Goal: Use online tool/utility

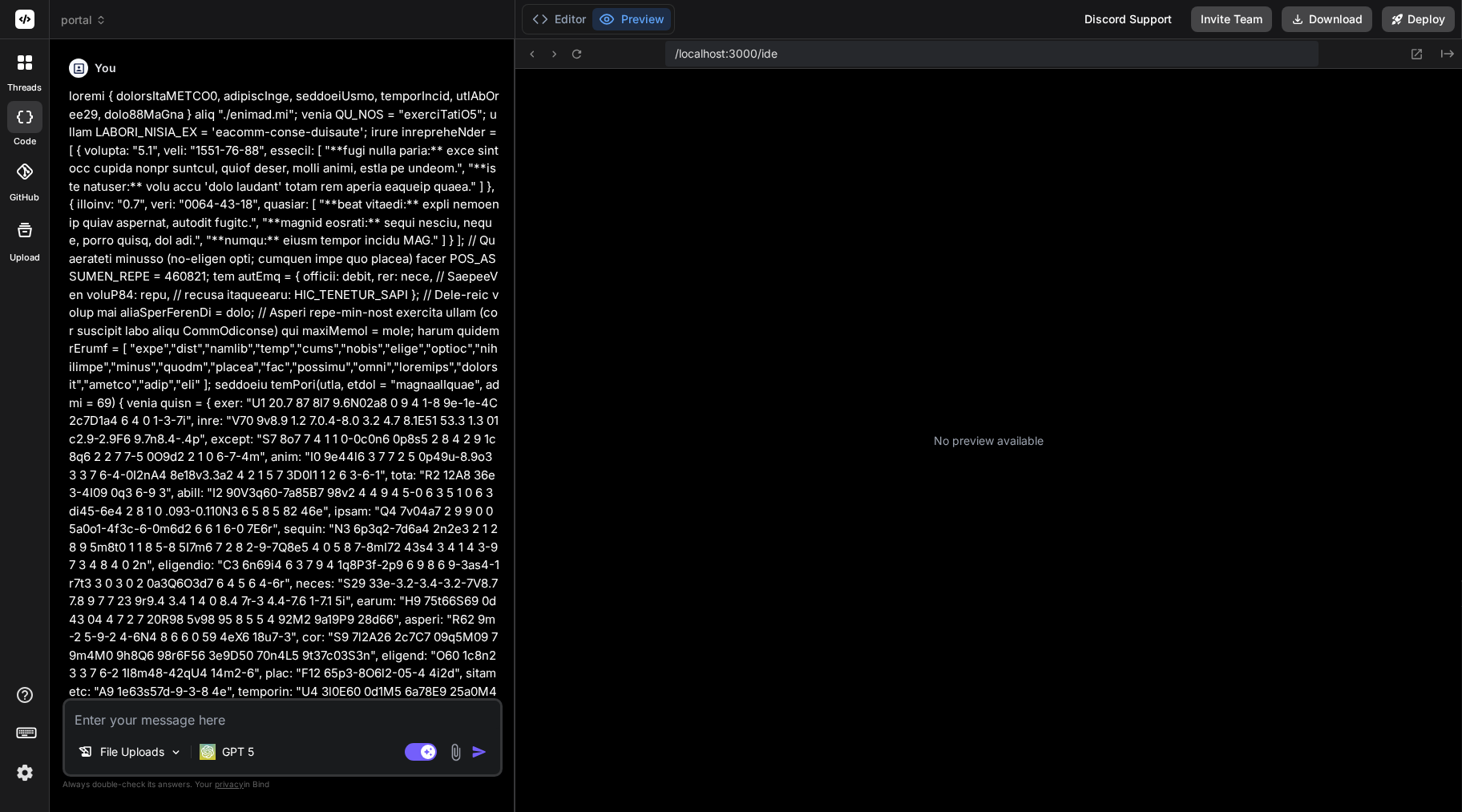
type textarea "x"
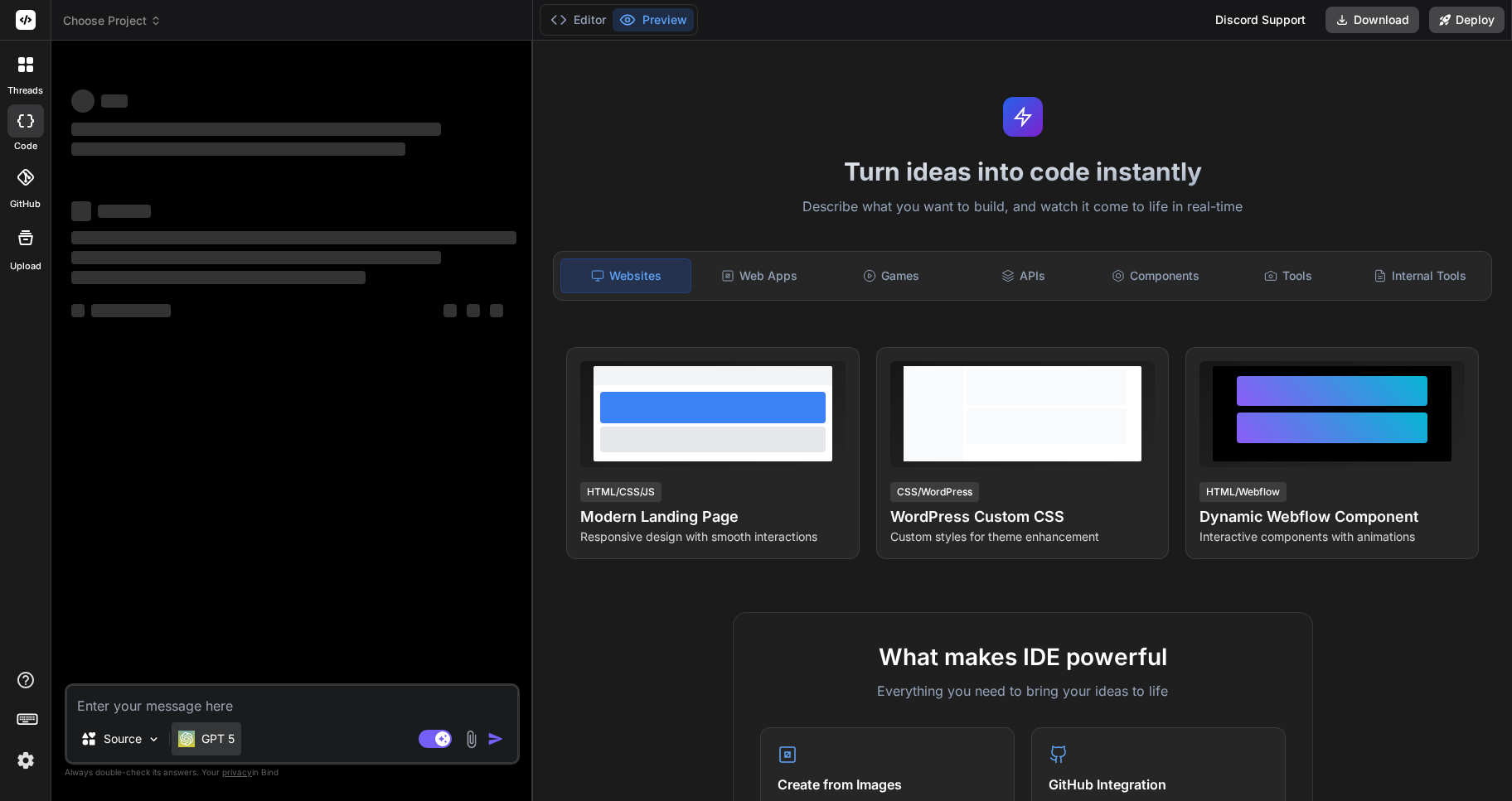
click at [207, 745] on p "GPT 5" at bounding box center [218, 739] width 33 height 17
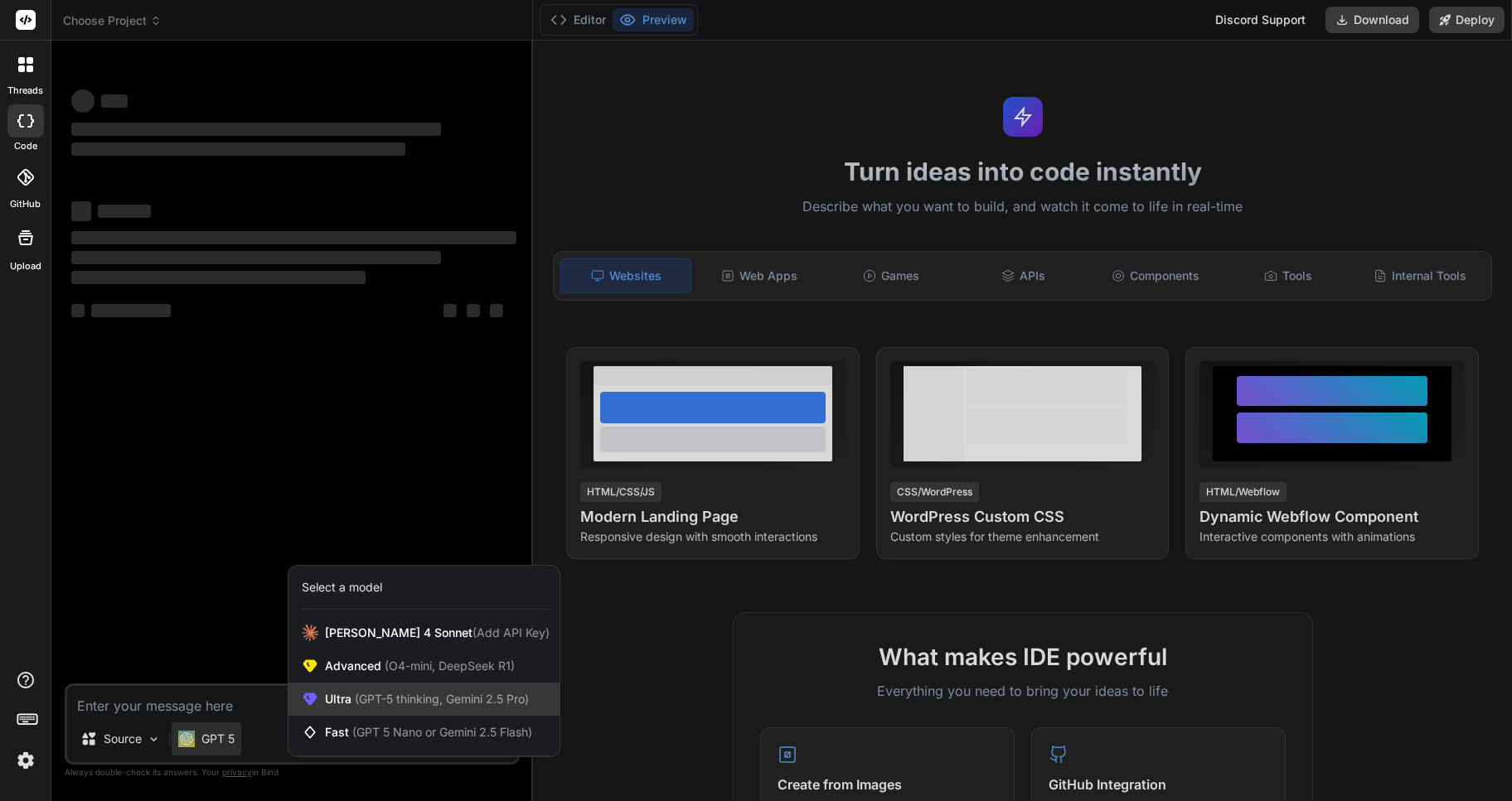
click at [390, 701] on span "(GPT-5 thinking, Gemini 2.5 Pro)" at bounding box center [440, 699] width 177 height 14
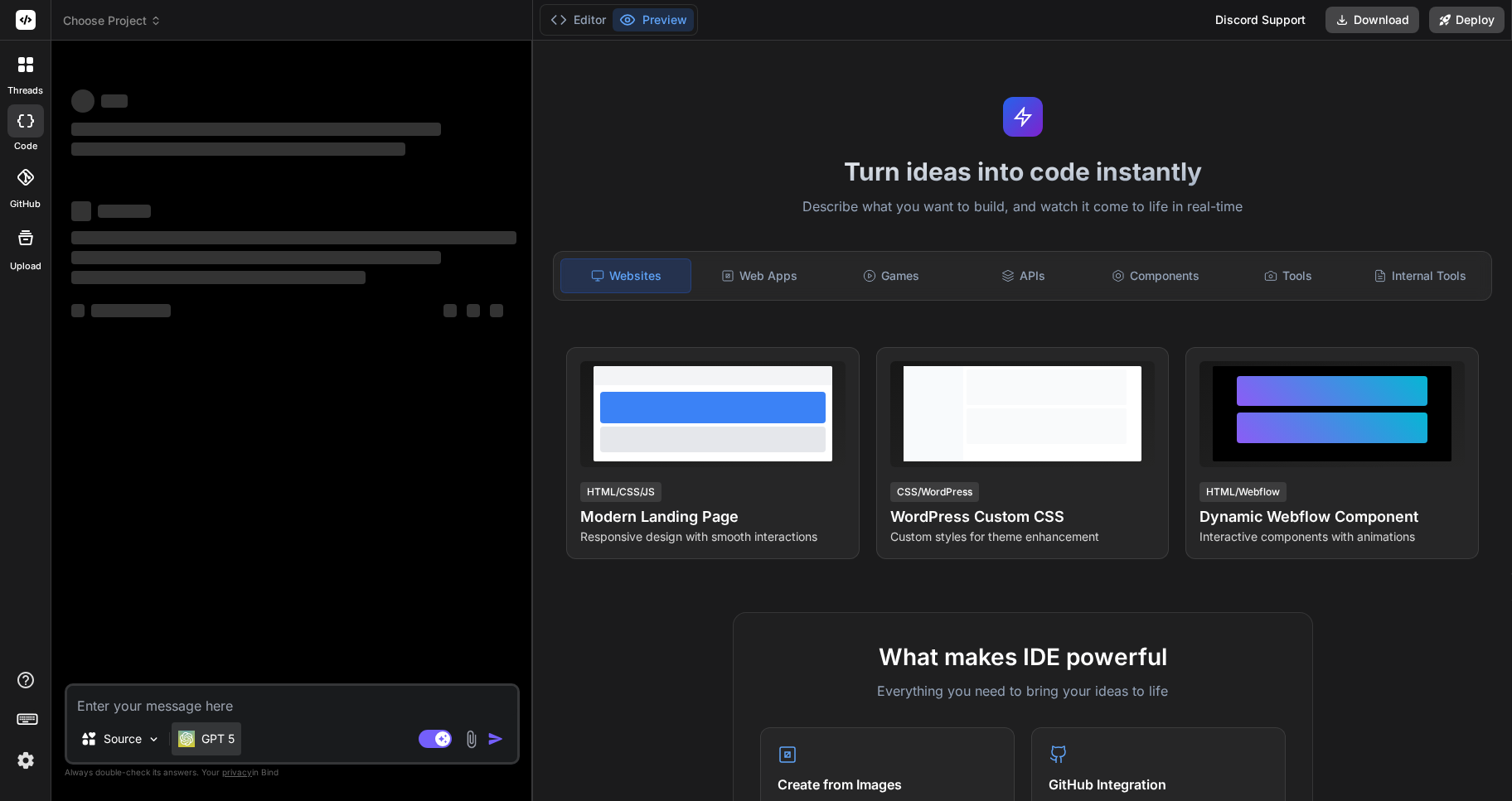
click at [206, 736] on p "GPT 5" at bounding box center [218, 739] width 33 height 17
click at [218, 737] on p "GPT 5" at bounding box center [218, 739] width 33 height 17
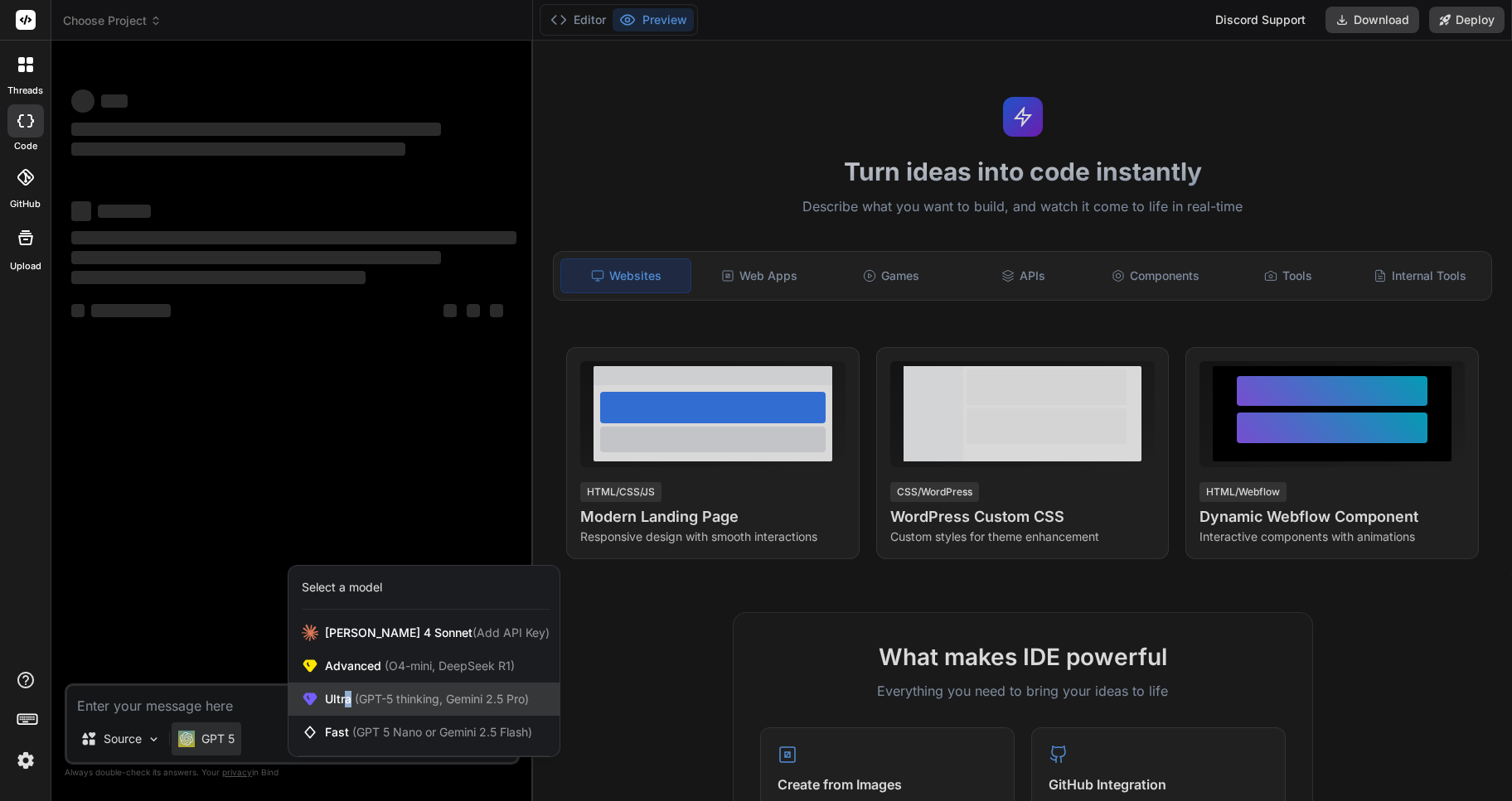
click at [348, 701] on span "Ultra (GPT-5 thinking, Gemini 2.5 Pro)" at bounding box center [426, 700] width 204 height 17
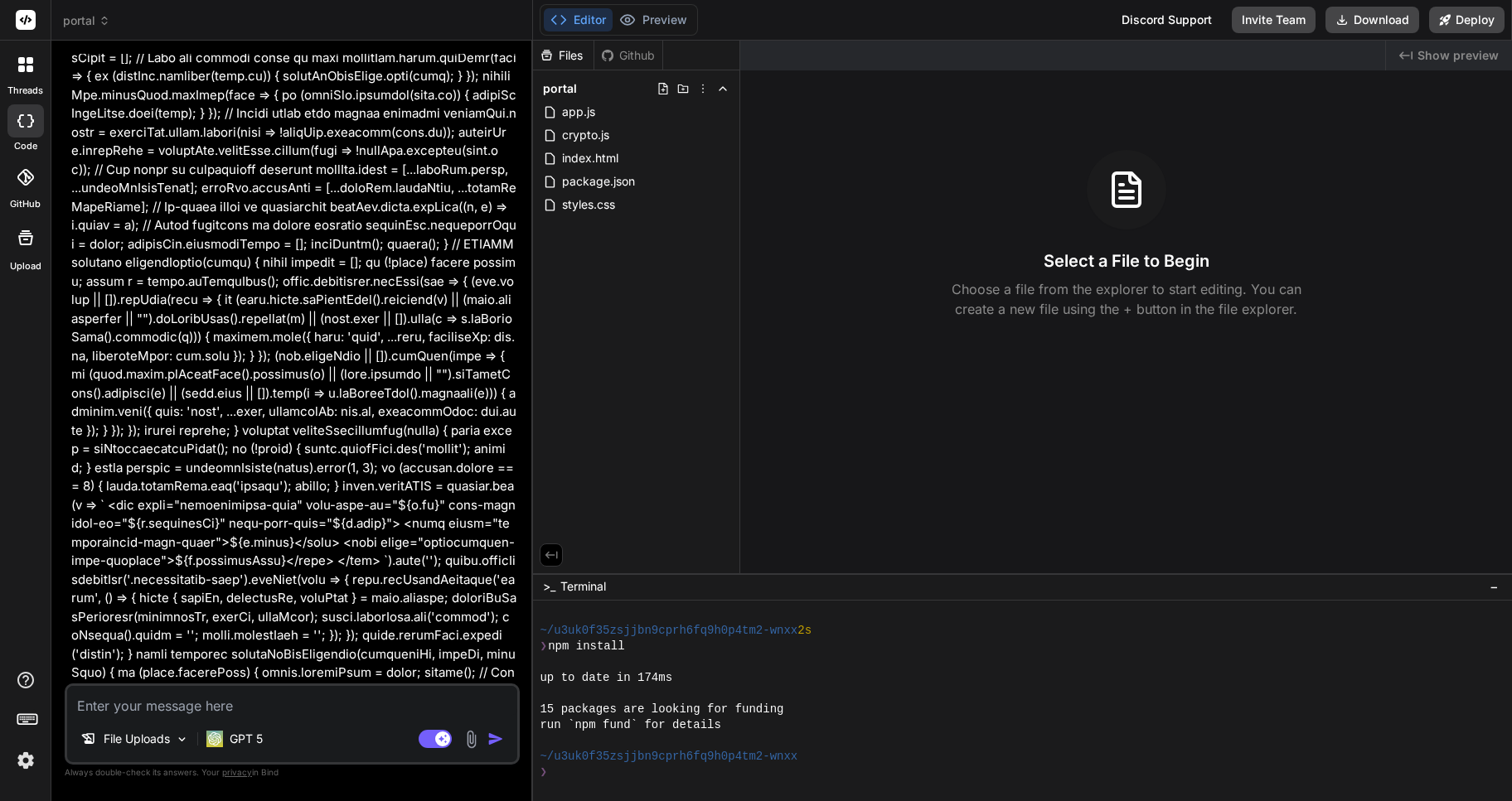
scroll to position [24362, 0]
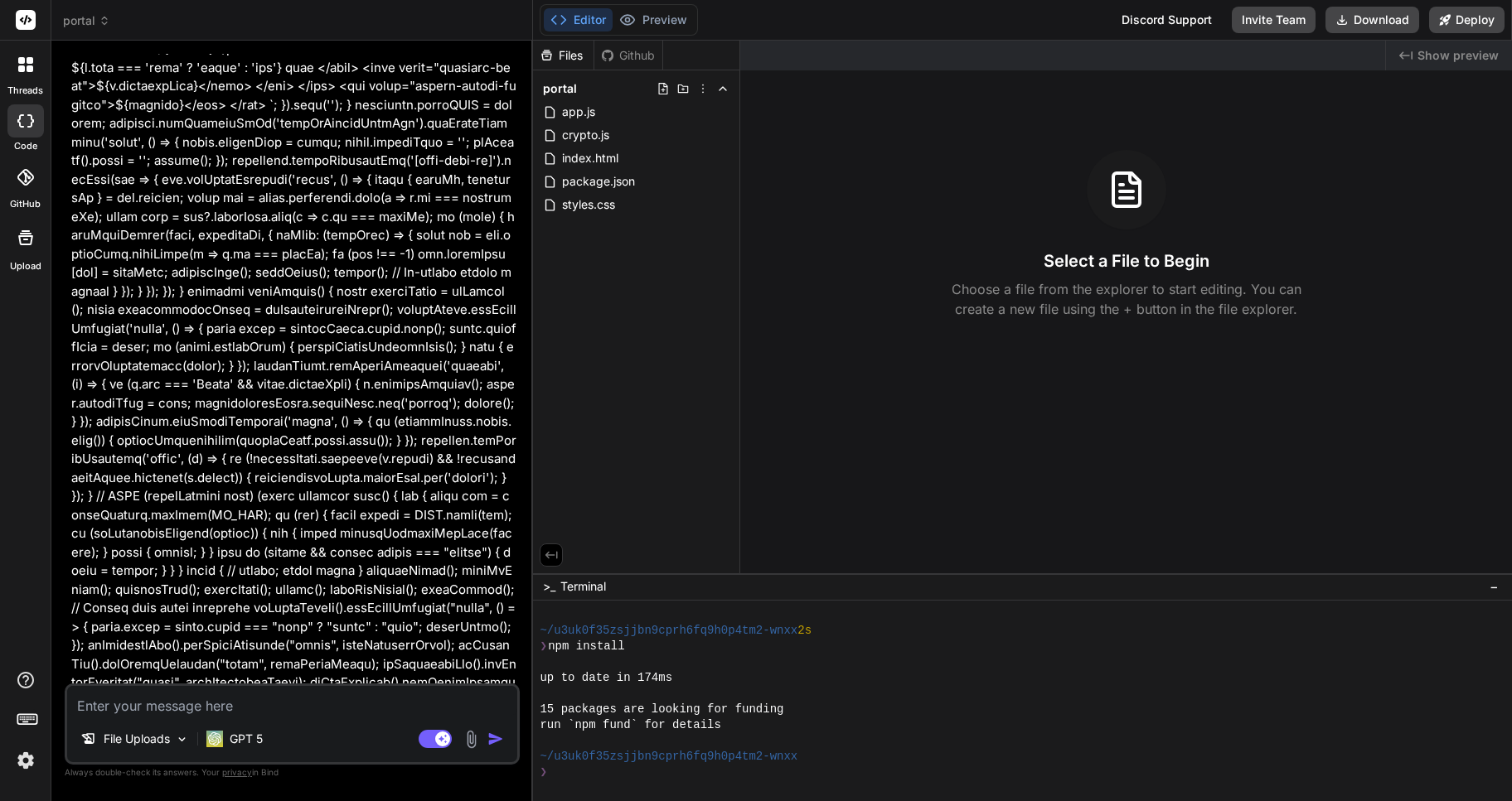
type textarea "x"
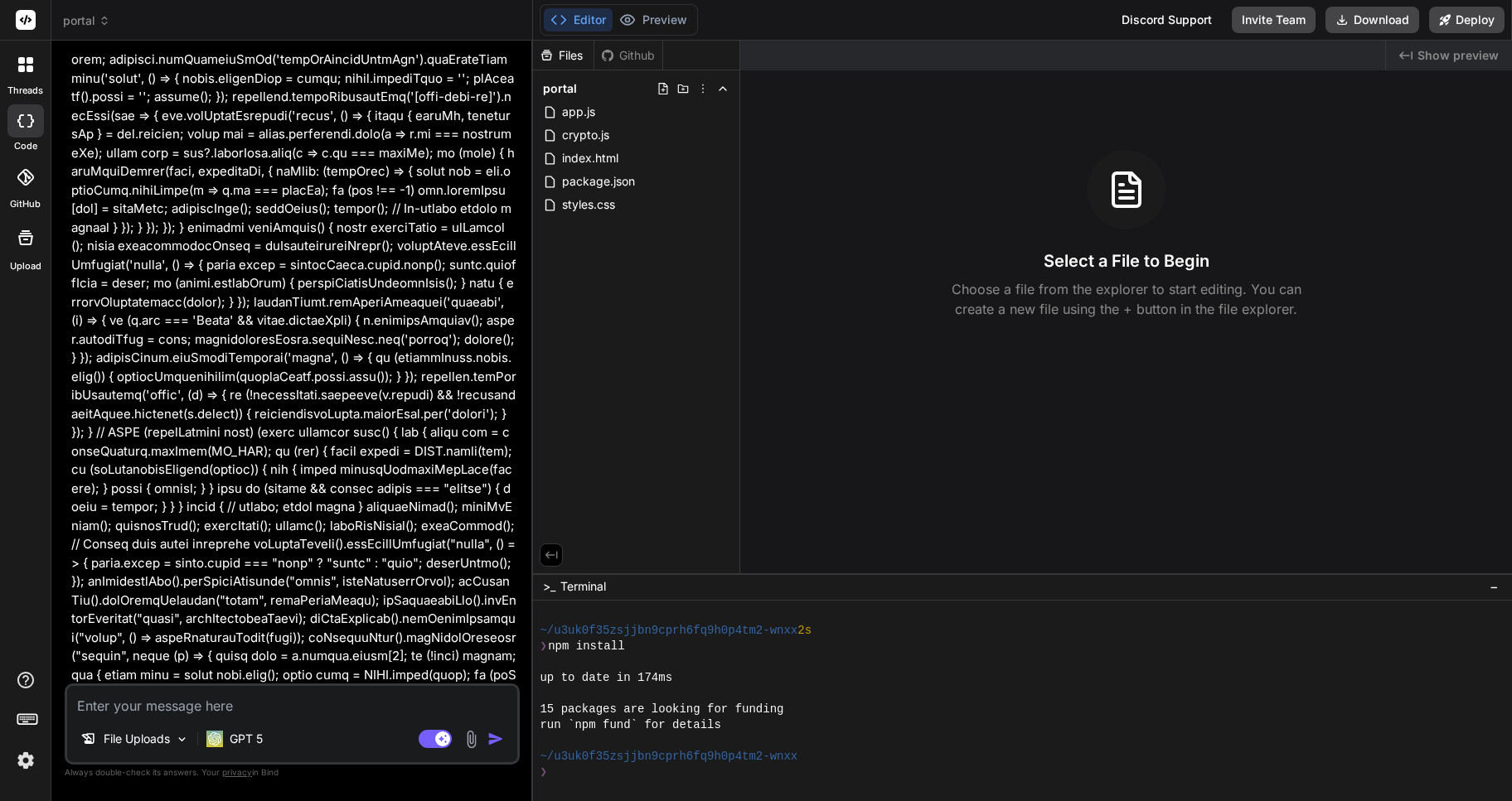
scroll to position [24629, 0]
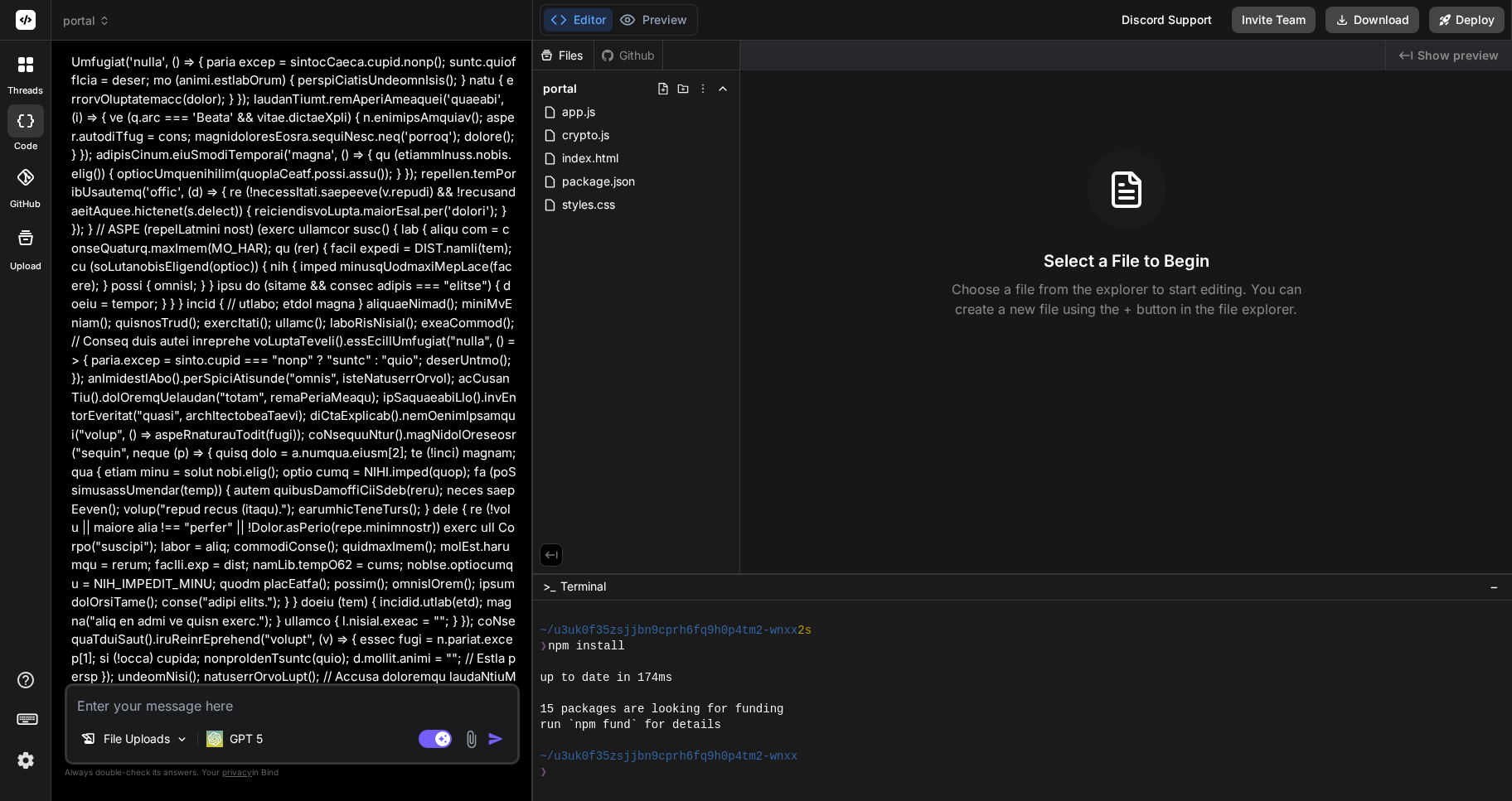
click at [136, 704] on textarea at bounding box center [292, 701] width 450 height 29
click at [127, 702] on textarea at bounding box center [292, 701] width 450 height 29
type textarea "t"
type textarea "x"
type textarea "tr"
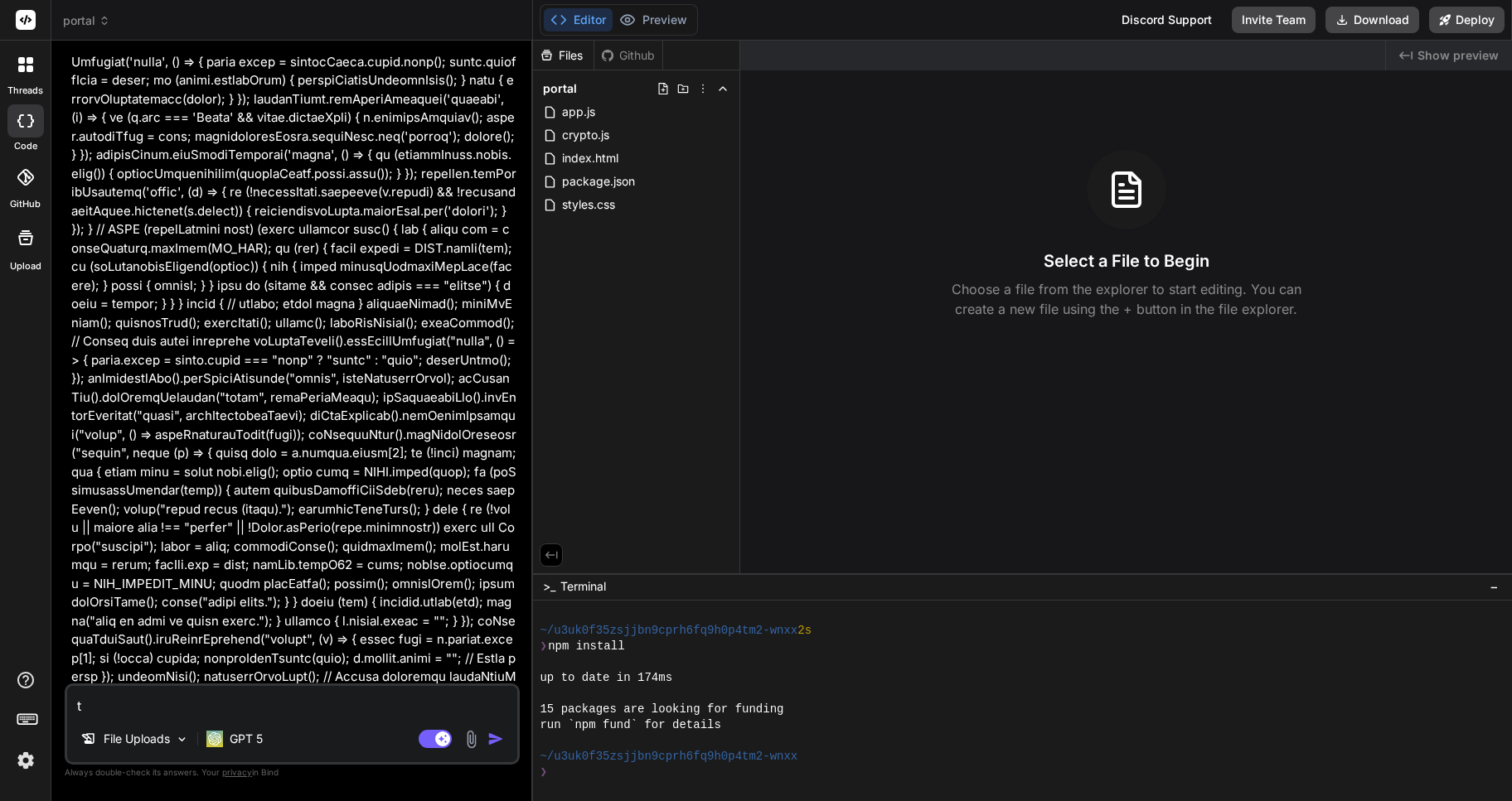
type textarea "x"
type textarea "try"
type textarea "x"
type textarea "try"
type textarea "x"
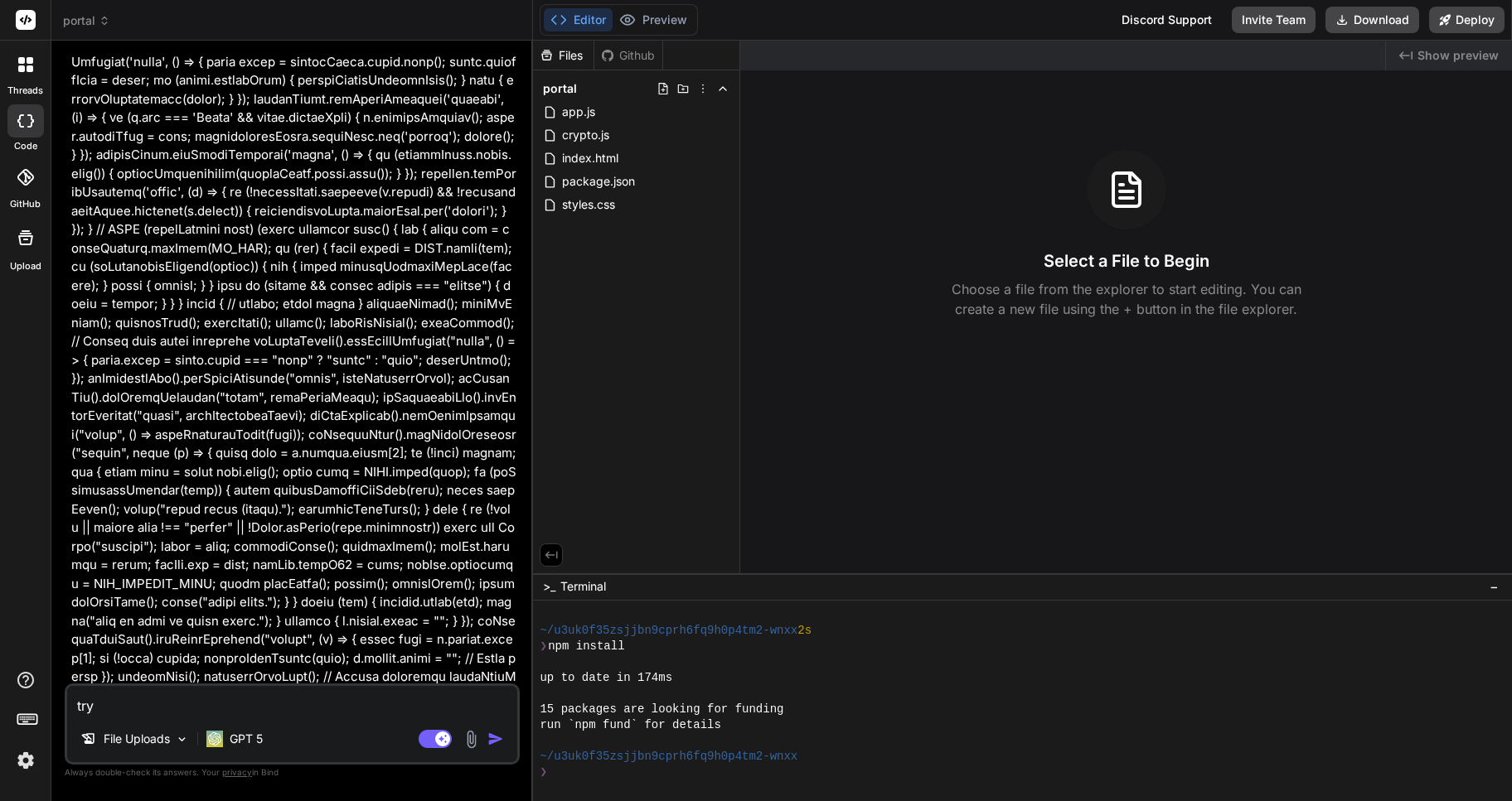
type textarea "try a"
type textarea "x"
type textarea "try ag"
type textarea "x"
type textarea "try aga"
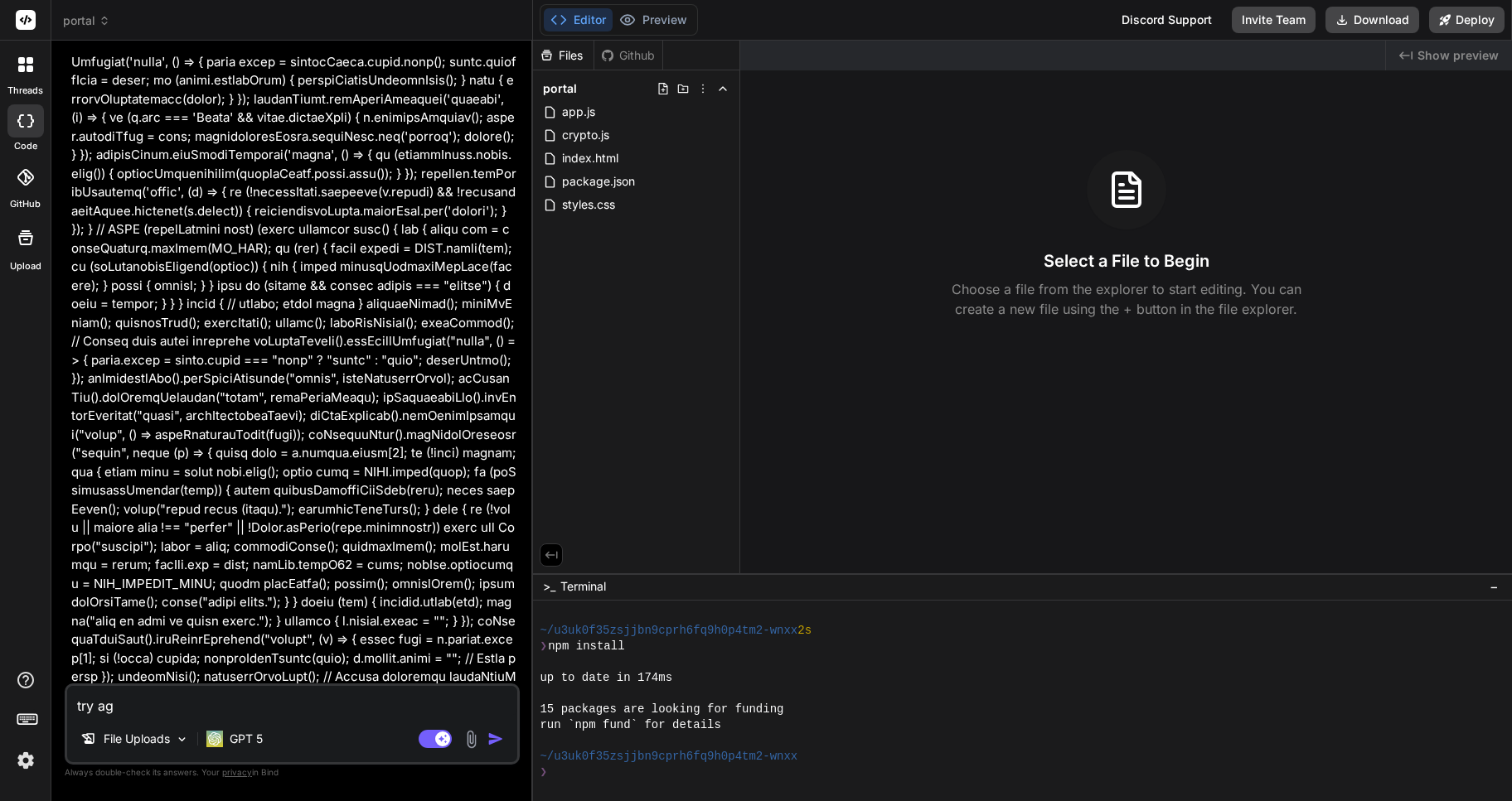
type textarea "x"
type textarea "try agai"
type textarea "x"
type textarea "try again"
type textarea "x"
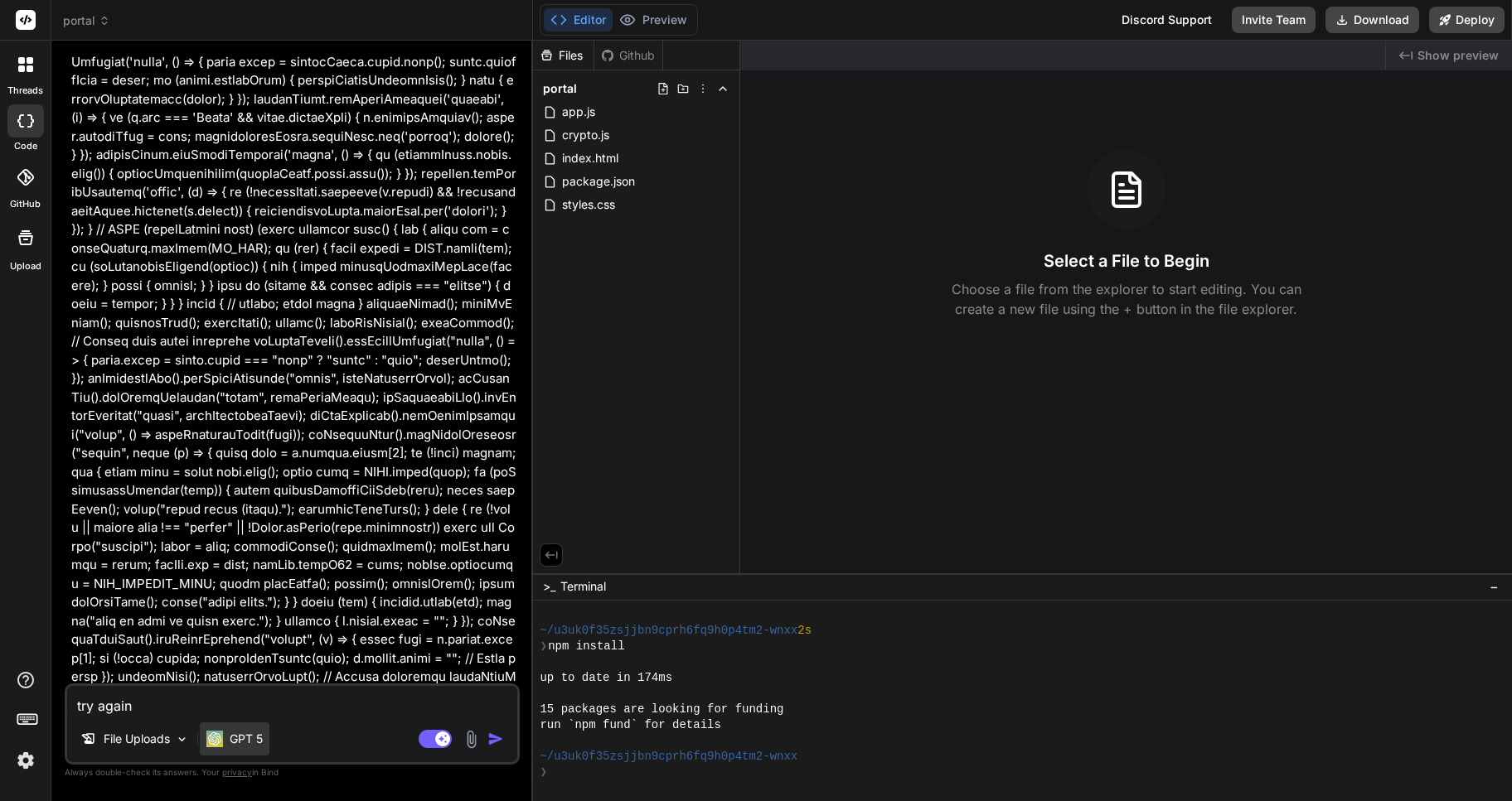
type textarea "try again"
click at [257, 743] on p "GPT 5" at bounding box center [246, 739] width 33 height 17
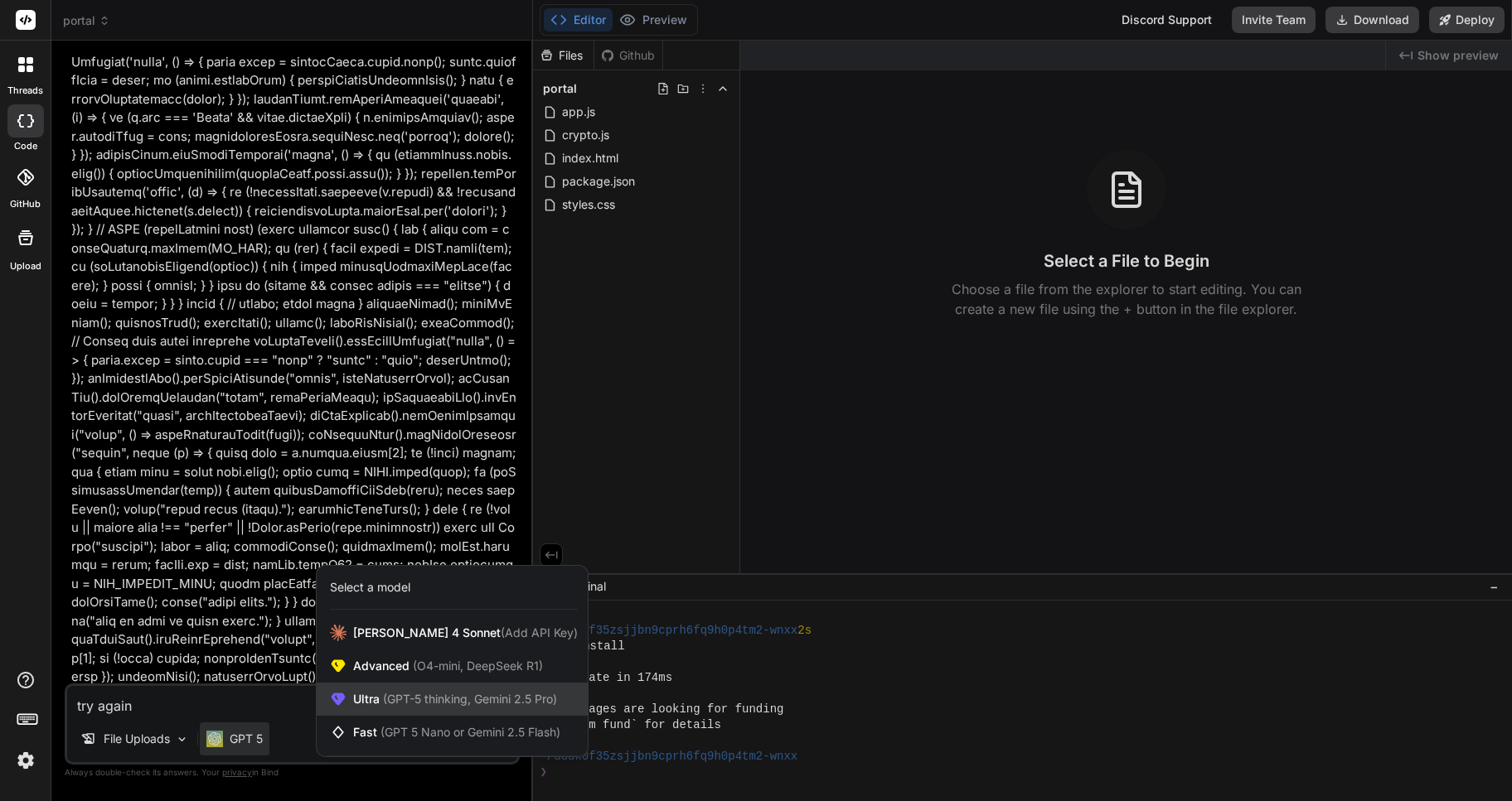
click at [416, 686] on div "Ultra (GPT-5 thinking, Gemini 2.5 Pro)" at bounding box center [452, 700] width 271 height 33
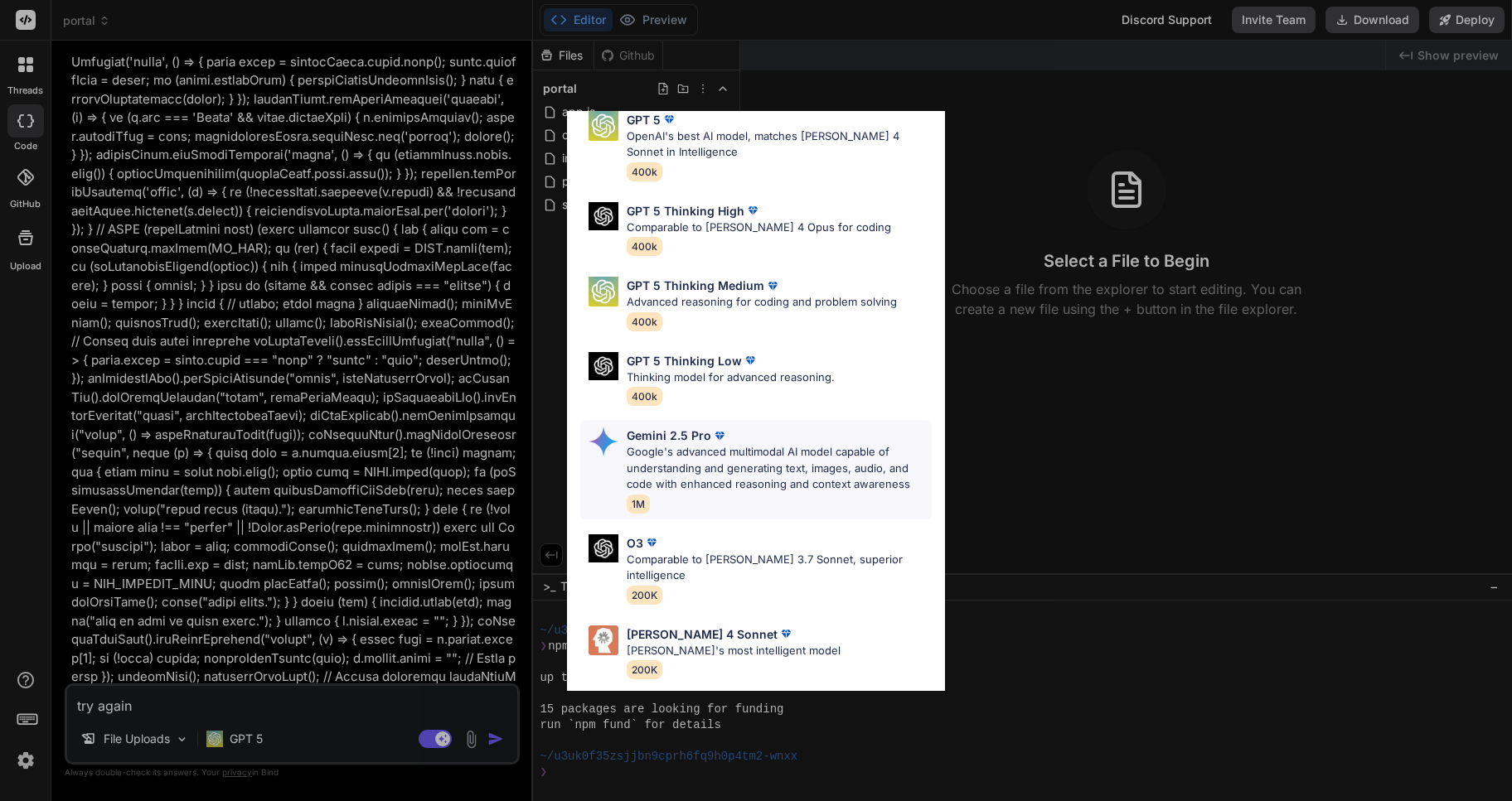
scroll to position [135, 0]
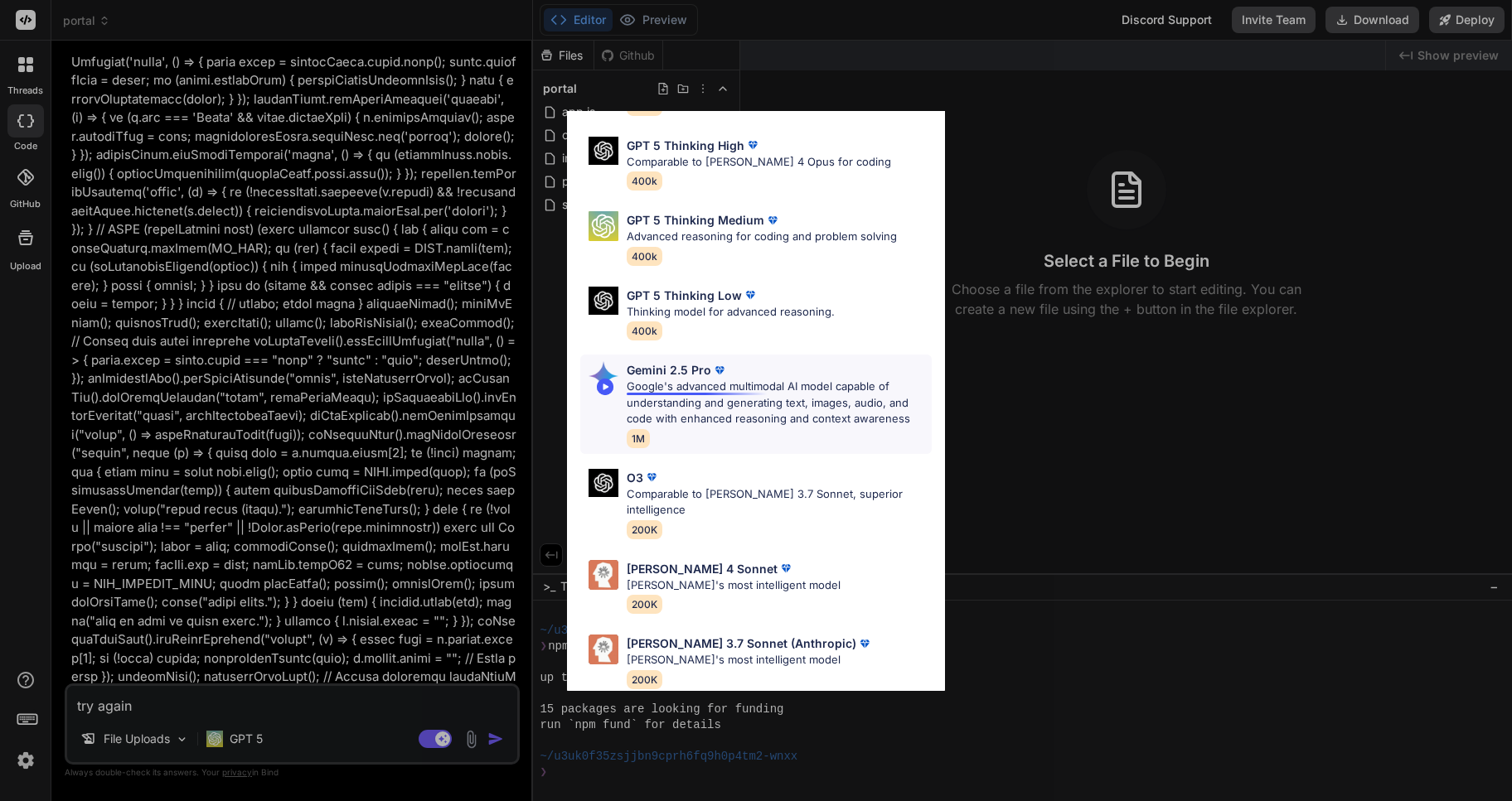
click at [702, 396] on p "Google's advanced multimodal AI model capable of understanding and generating t…" at bounding box center [779, 403] width 305 height 49
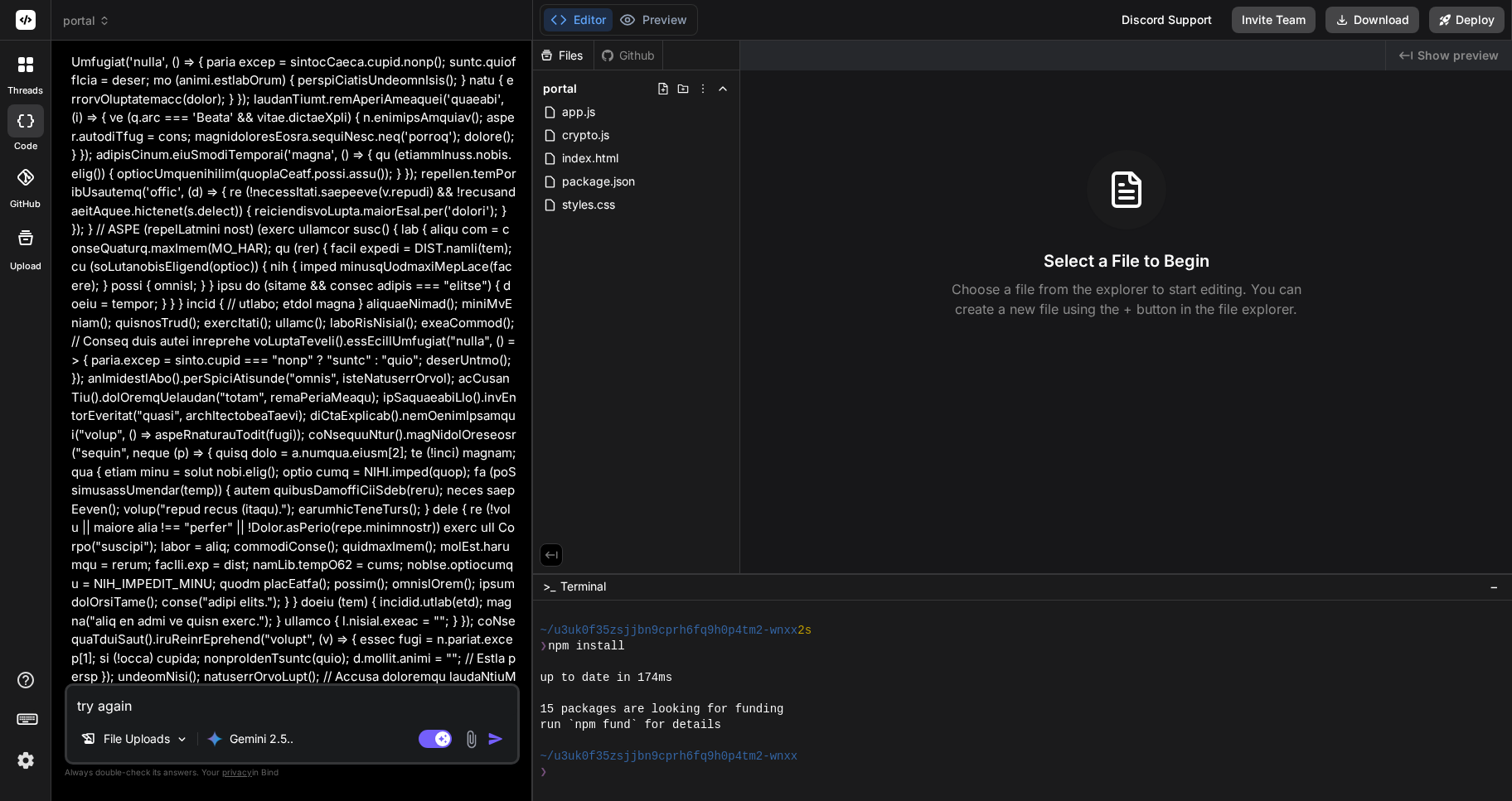
click at [492, 742] on img "button" at bounding box center [496, 739] width 17 height 17
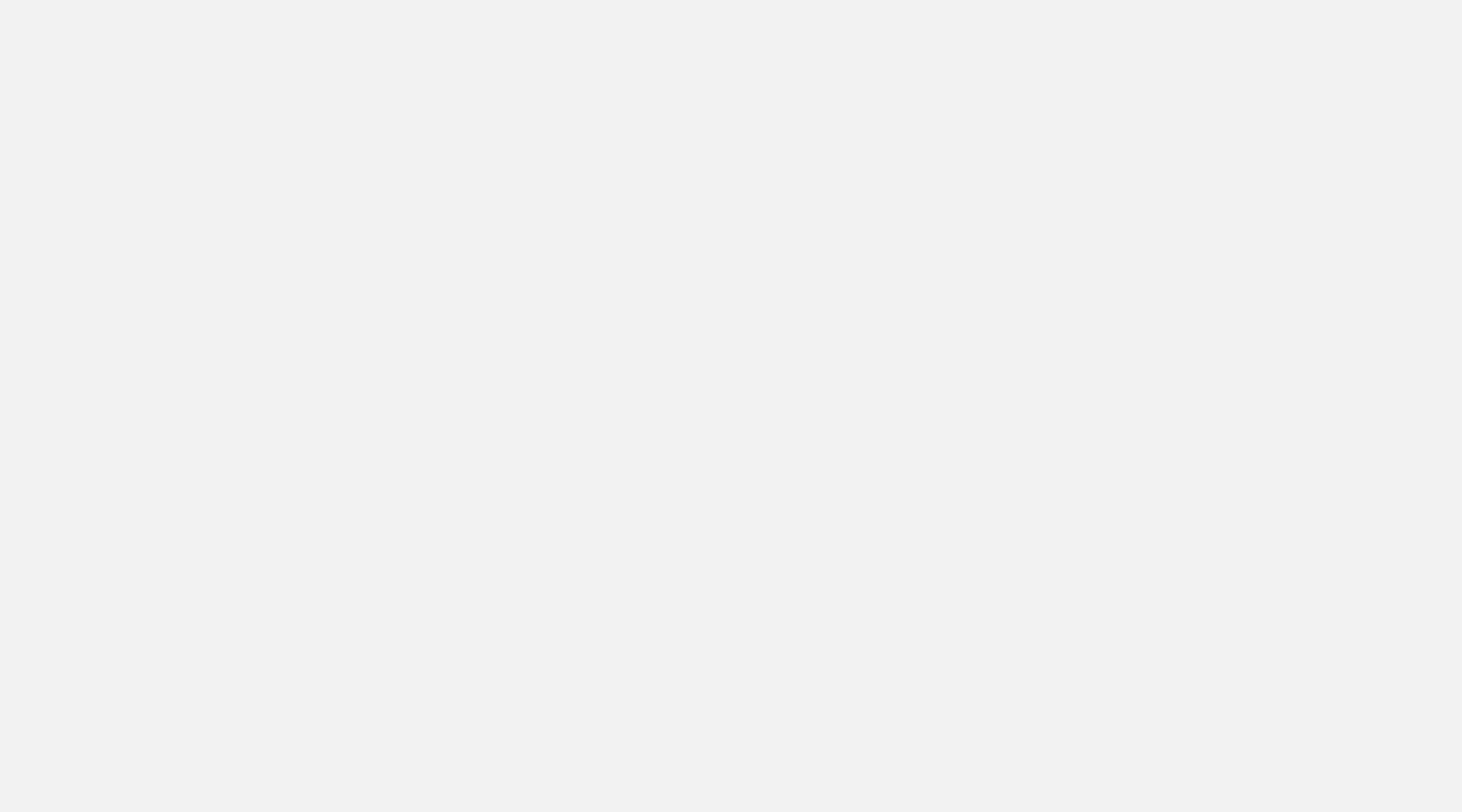
scroll to position [746, 0]
type textarea "x"
